Goal: Information Seeking & Learning: Learn about a topic

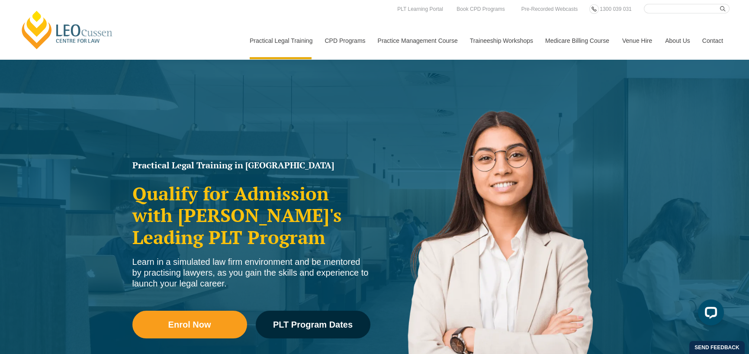
click at [655, 6] on input "Search here" at bounding box center [687, 9] width 86 height 10
type input "legal executive"
click at [720, 4] on button "submit" at bounding box center [725, 9] width 10 height 10
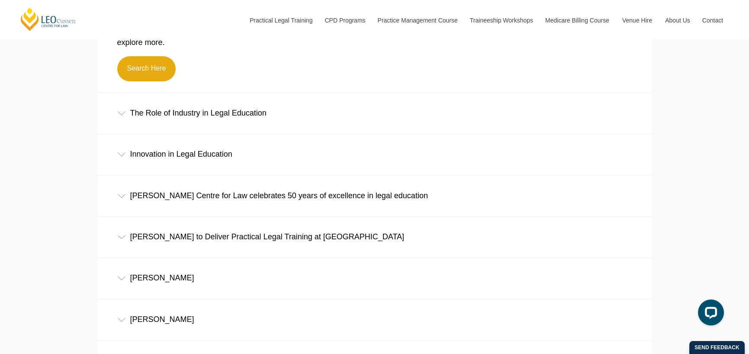
scroll to position [350, 0]
click at [240, 118] on div "The Role of Industry in Legal Education" at bounding box center [375, 112] width 554 height 40
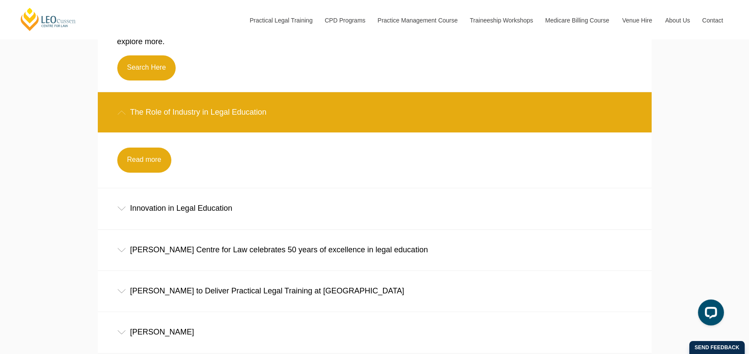
click at [240, 118] on div "The Role of Industry in Legal Education" at bounding box center [375, 112] width 554 height 40
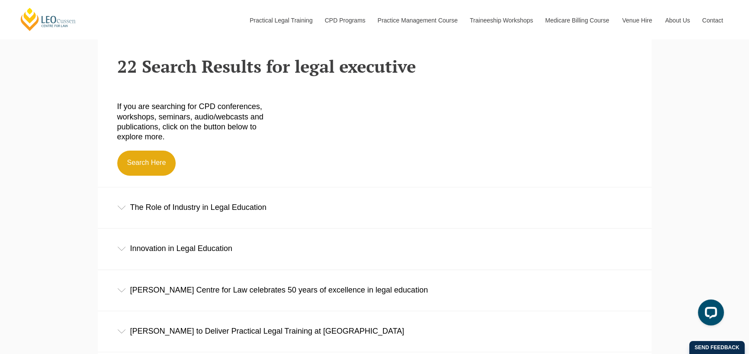
scroll to position [255, 0]
click at [169, 162] on link "Search Here" at bounding box center [146, 163] width 59 height 25
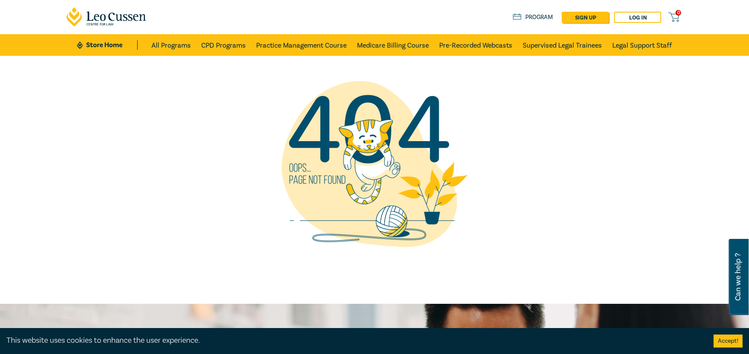
click at [106, 47] on link "Store Home" at bounding box center [107, 45] width 60 height 10
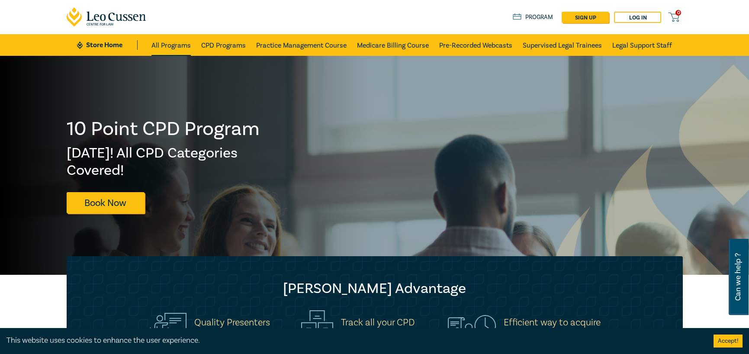
click at [190, 42] on link "All Programs" at bounding box center [170, 45] width 39 height 22
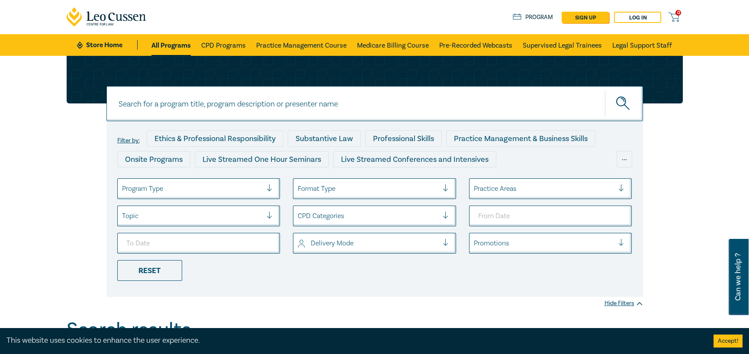
click at [234, 99] on input at bounding box center [374, 103] width 536 height 35
click at [234, 99] on div at bounding box center [374, 103] width 536 height 35
type input "legal executive"
click at [605, 90] on button "submit" at bounding box center [624, 103] width 38 height 26
click at [631, 106] on button "submit" at bounding box center [624, 103] width 38 height 26
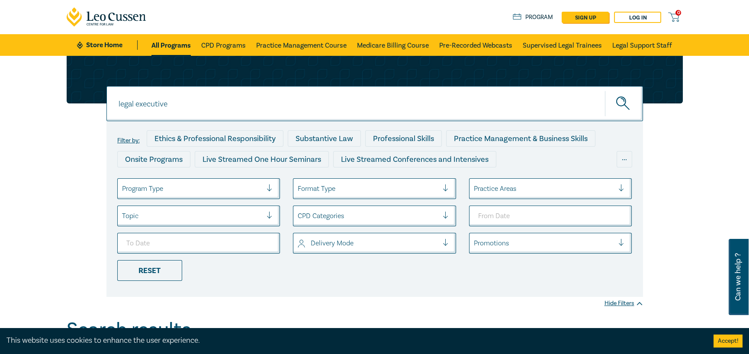
drag, startPoint x: 206, startPoint y: 109, endPoint x: 113, endPoint y: 103, distance: 92.8
click at [113, 103] on input "legal executive" at bounding box center [374, 103] width 536 height 35
